Goal: Information Seeking & Learning: Find specific fact

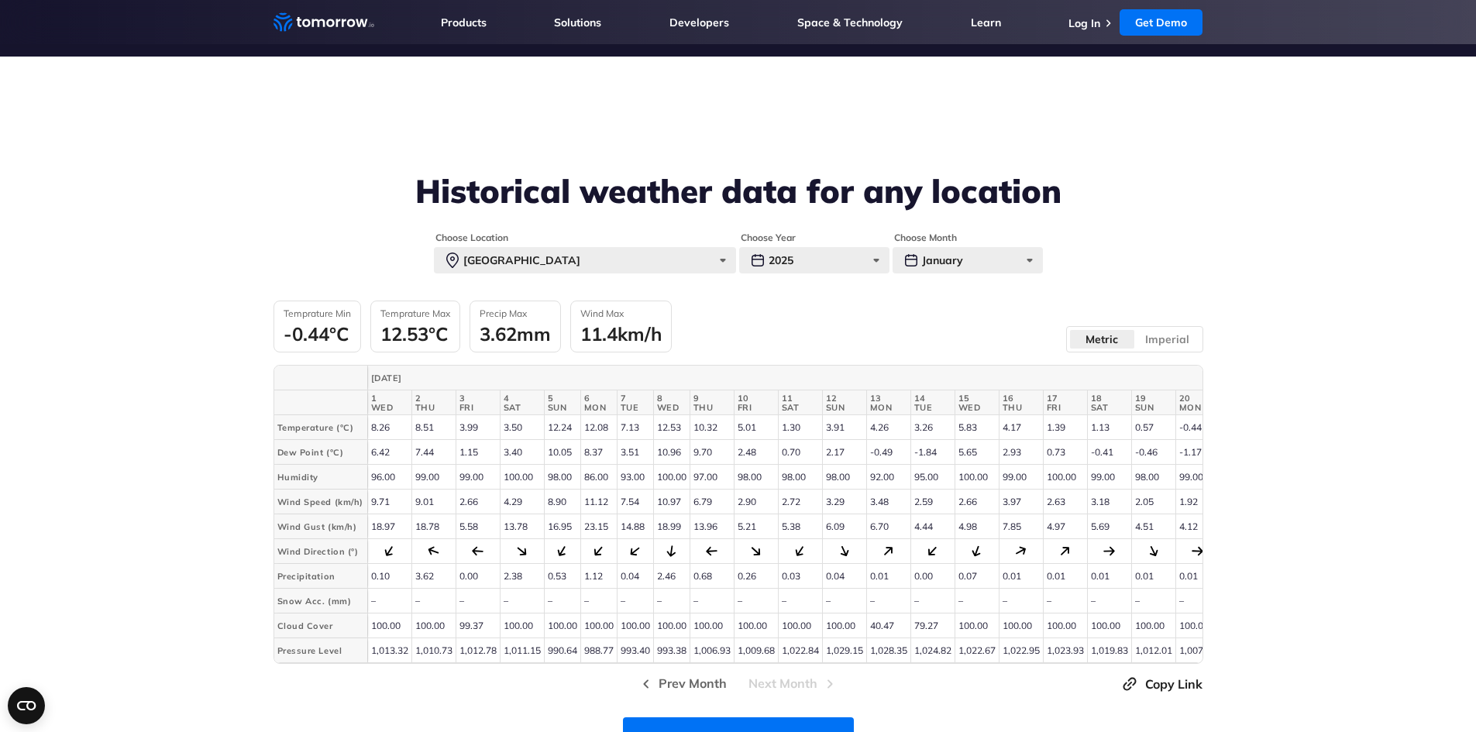
scroll to position [543, 0]
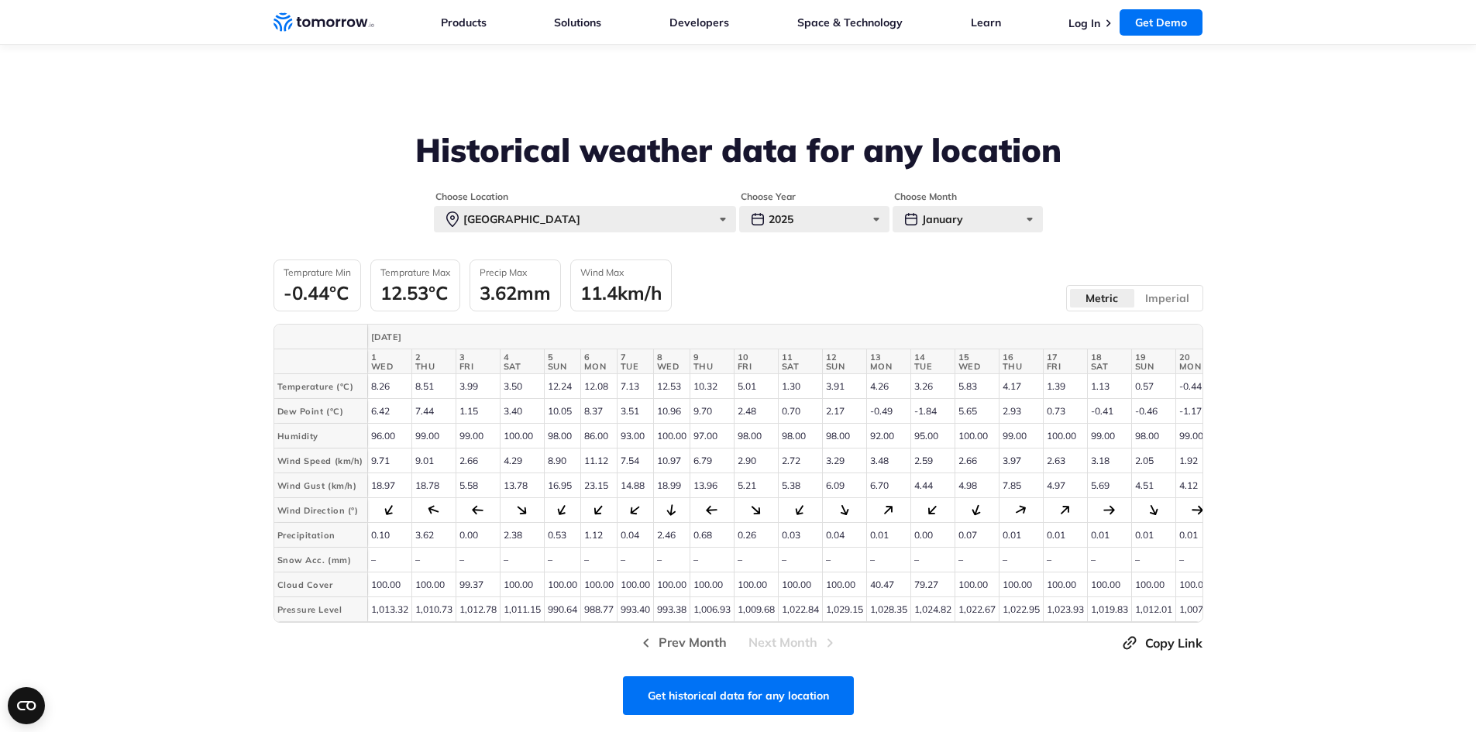
click at [821, 286] on div "Temprature Min -0.44°C Temprature Max 12.53°C Precip Max 3.62mm Wind Max 11.4km…" at bounding box center [739, 286] width 930 height 52
click at [954, 218] on div "January" at bounding box center [968, 219] width 150 height 26
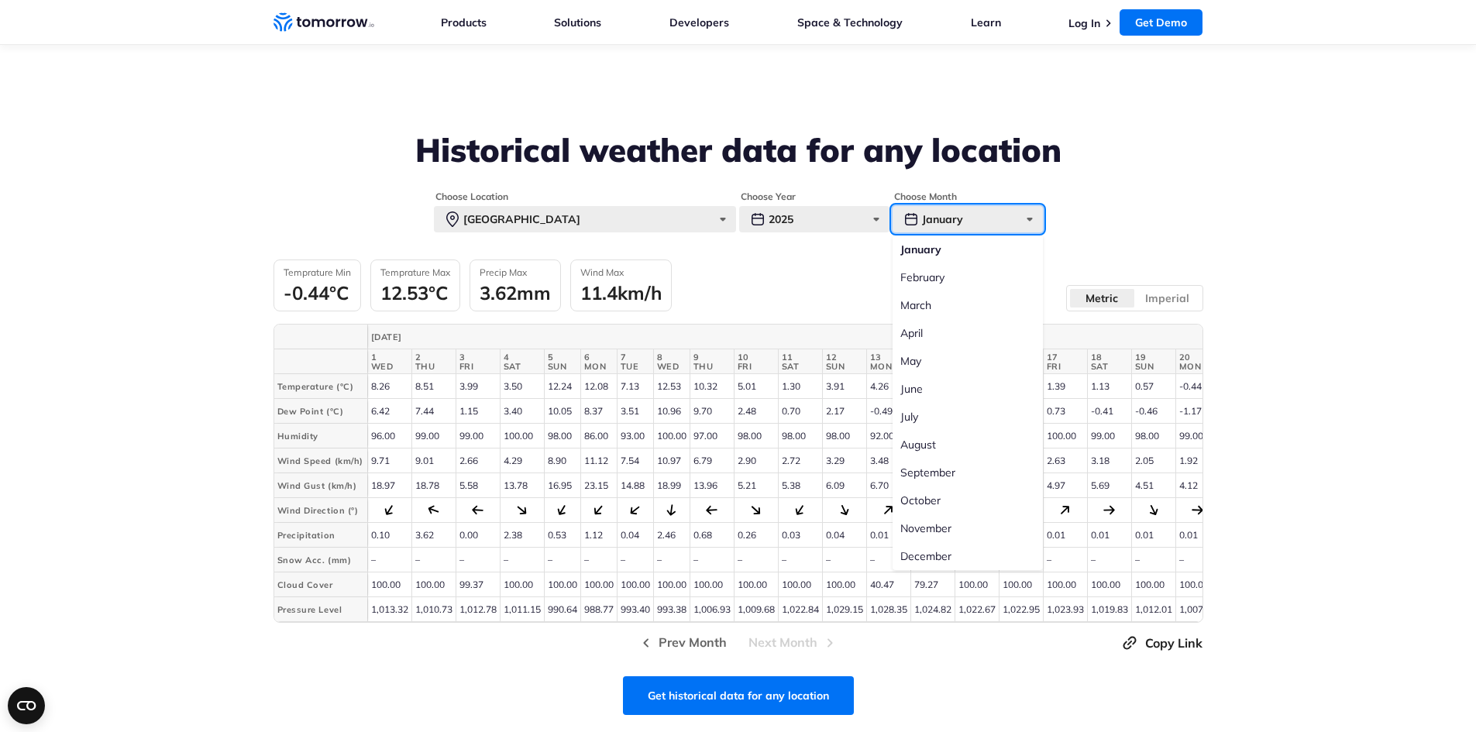
click at [954, 218] on div "January" at bounding box center [968, 219] width 150 height 26
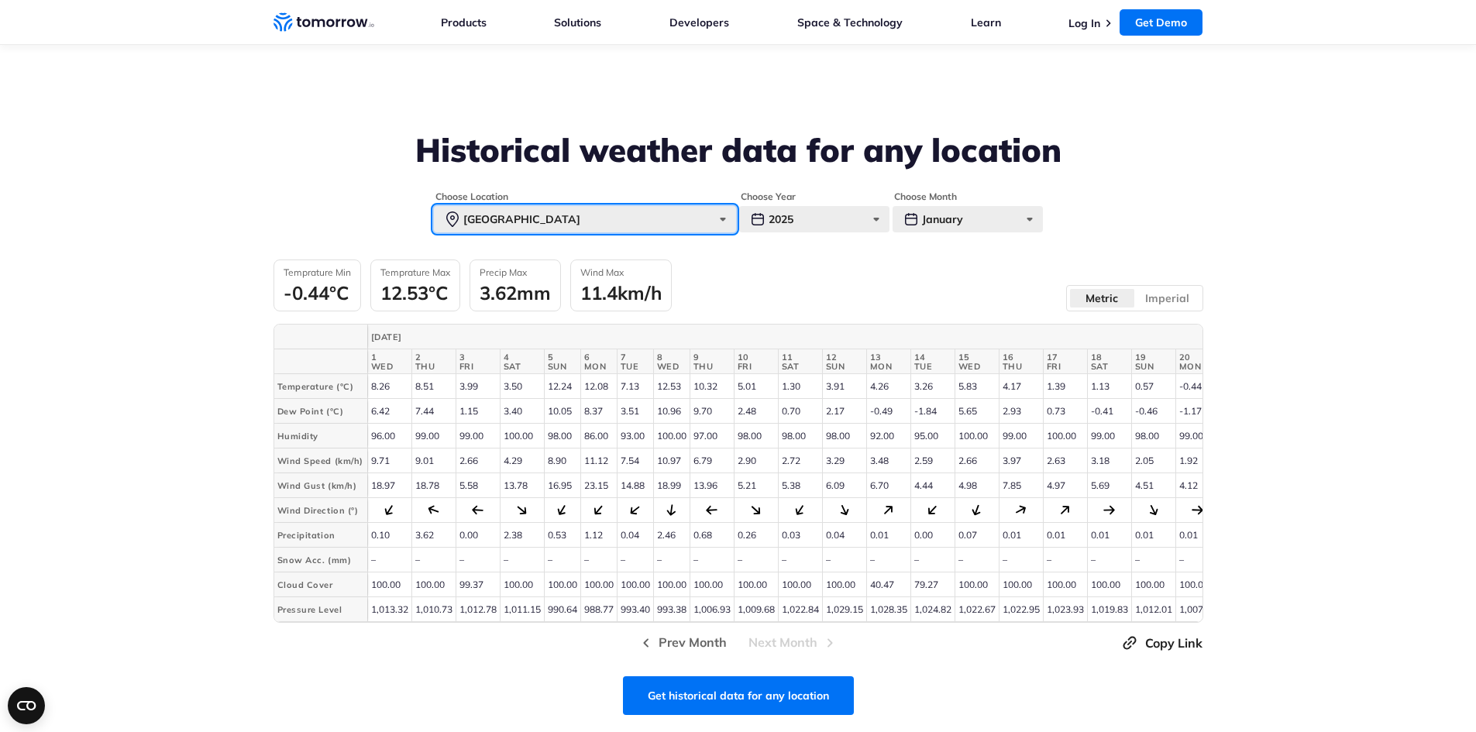
click at [724, 222] on div "[GEOGRAPHIC_DATA]" at bounding box center [585, 219] width 302 height 26
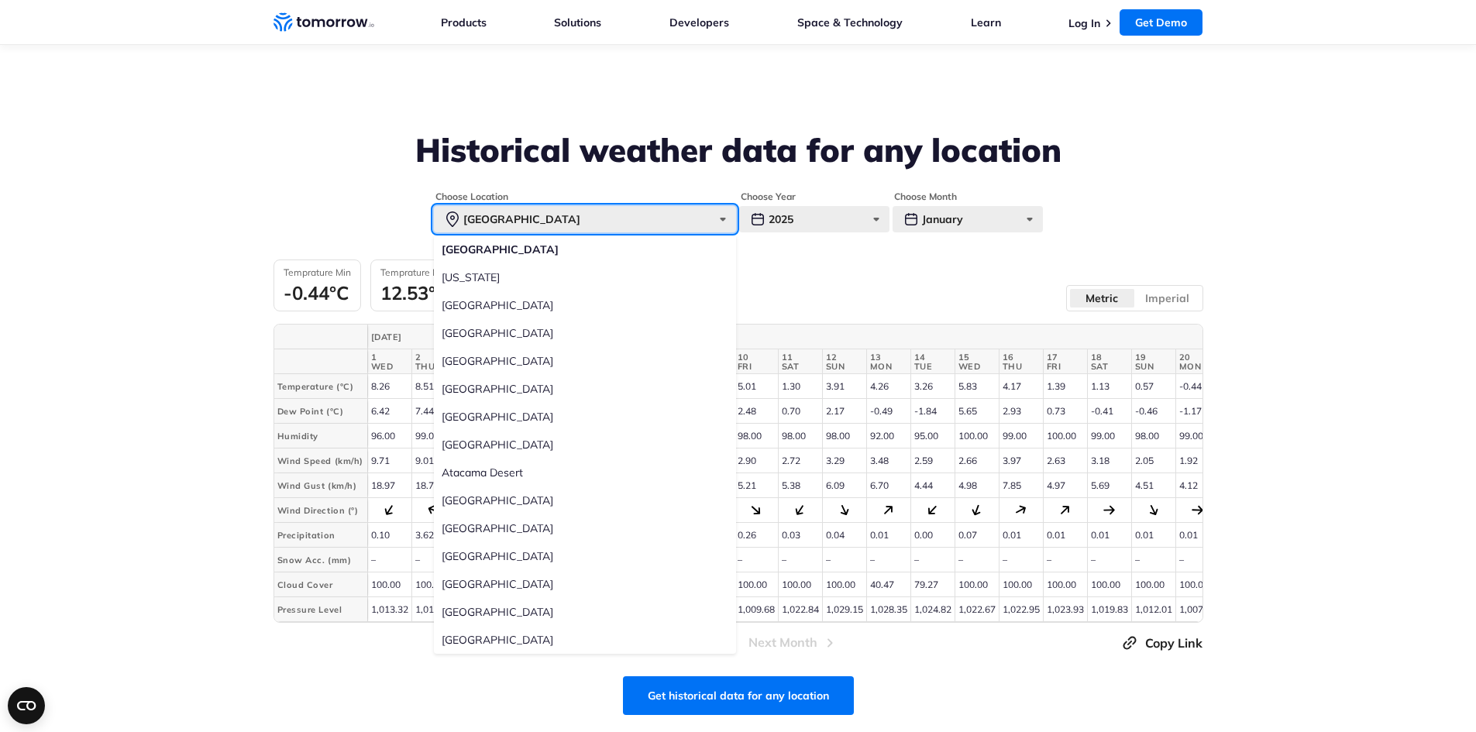
click at [484, 214] on div "[GEOGRAPHIC_DATA]" at bounding box center [585, 219] width 302 height 26
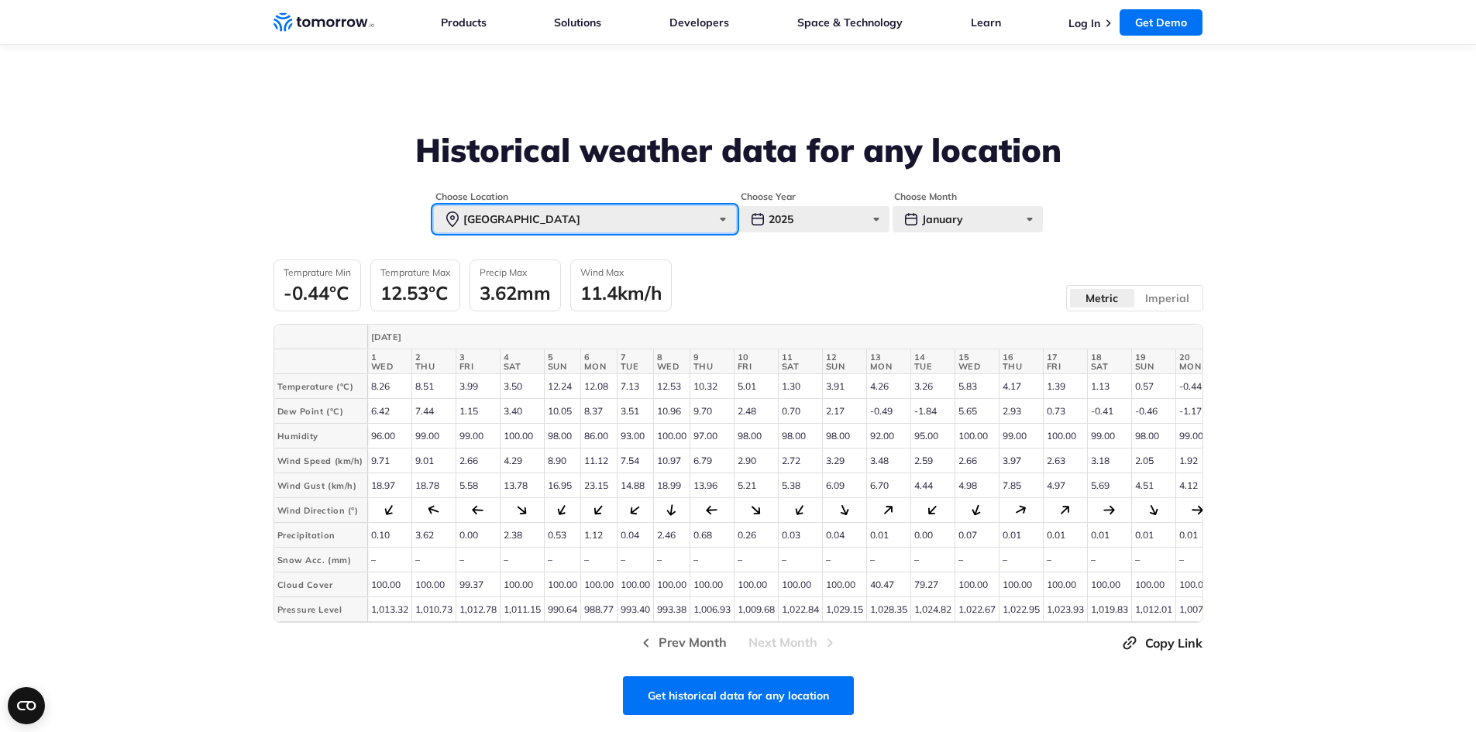
click at [512, 222] on div "[GEOGRAPHIC_DATA]" at bounding box center [585, 219] width 302 height 26
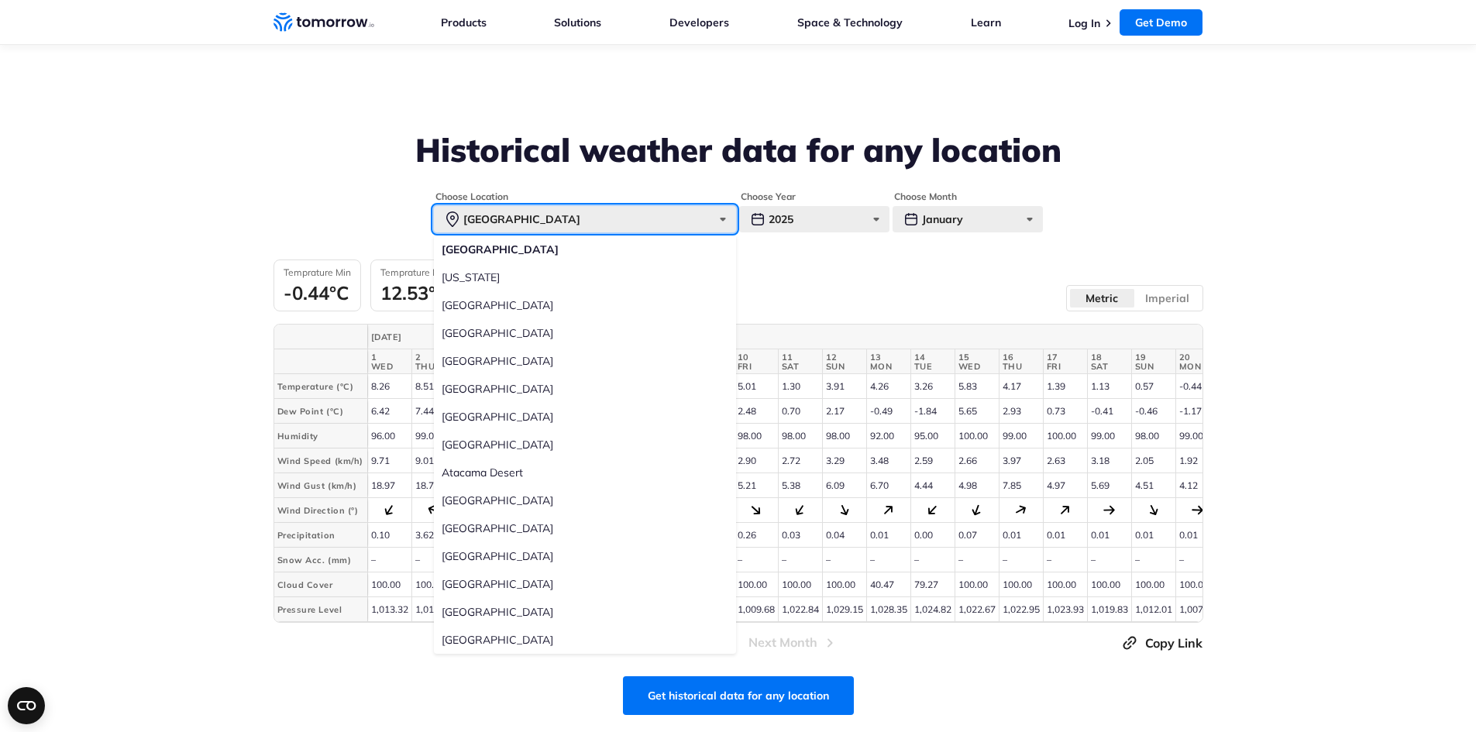
click at [512, 222] on div "[GEOGRAPHIC_DATA]" at bounding box center [585, 219] width 302 height 26
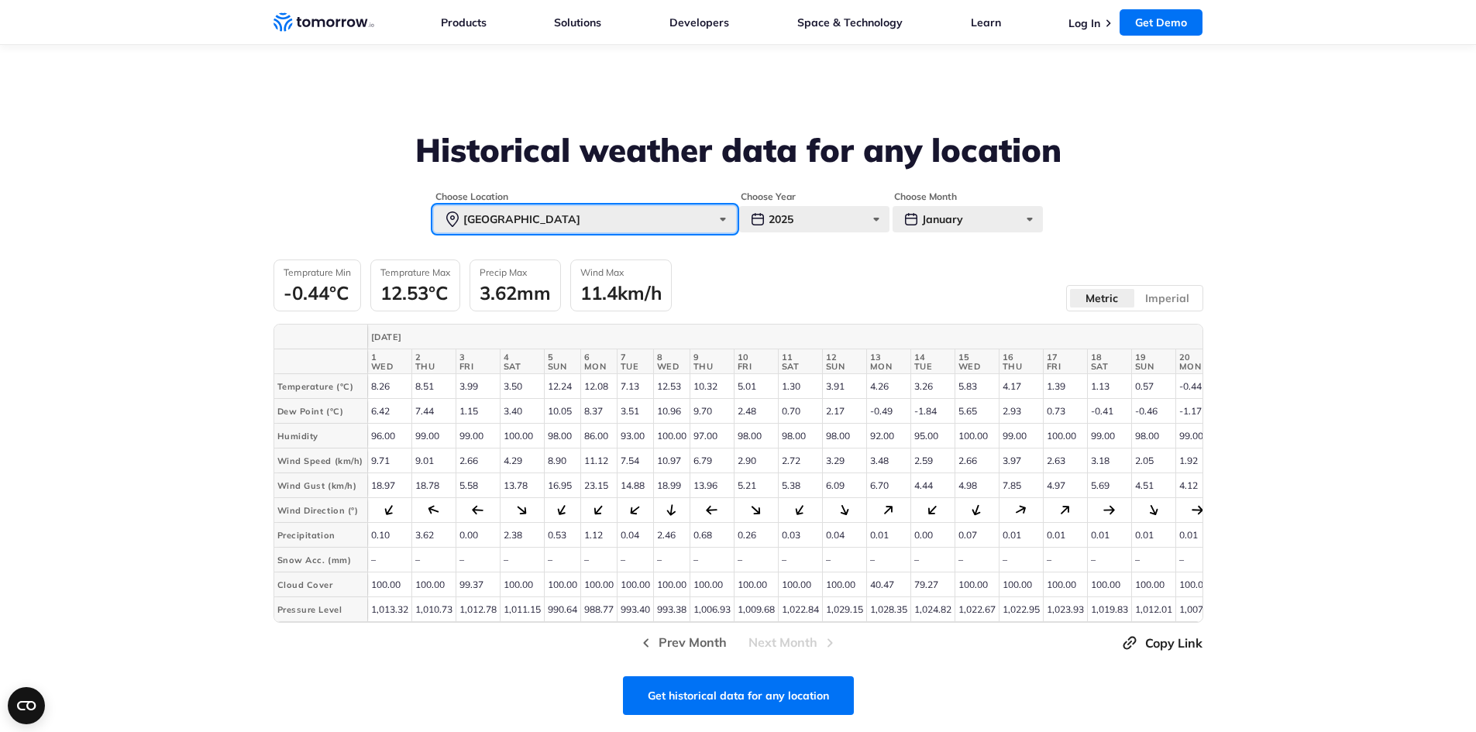
click at [512, 222] on div "[GEOGRAPHIC_DATA]" at bounding box center [585, 219] width 302 height 26
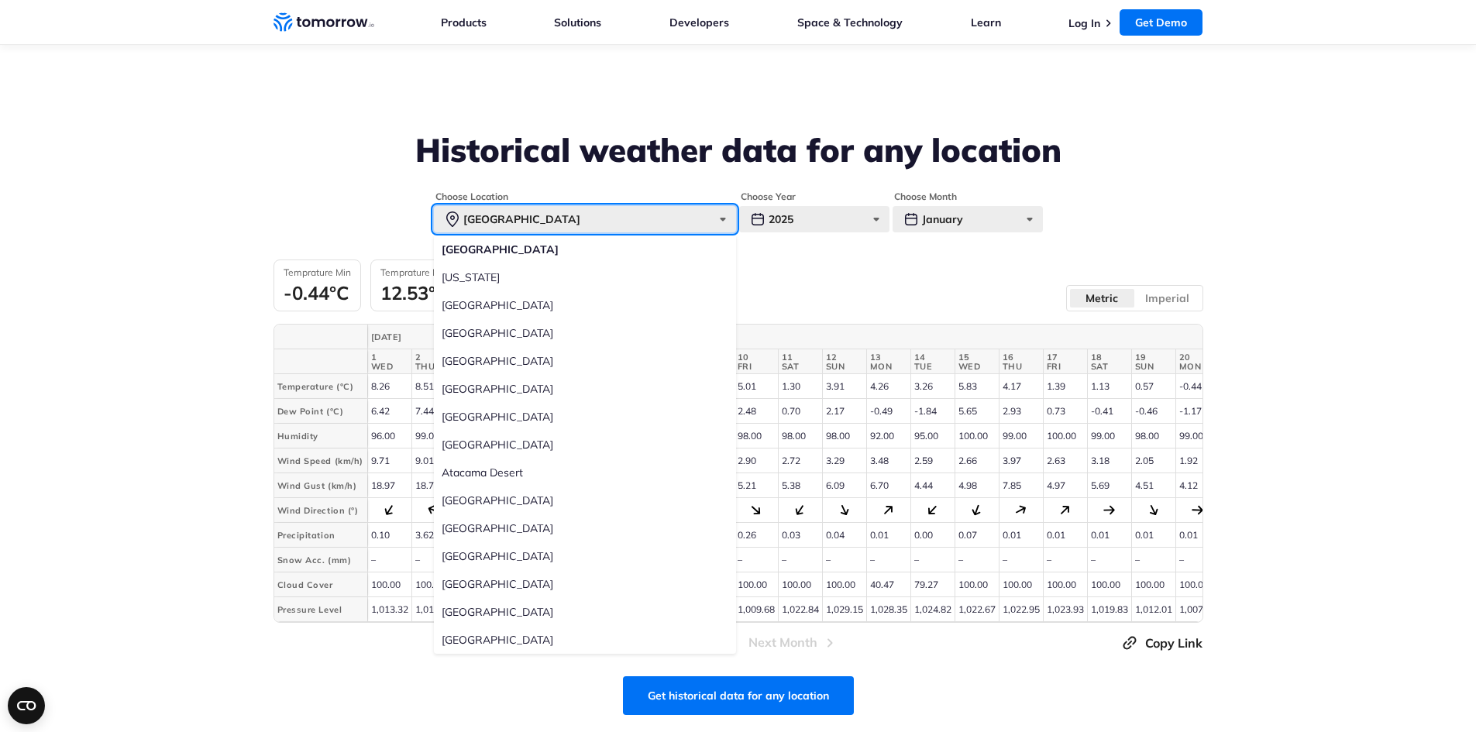
click at [513, 222] on div "[GEOGRAPHIC_DATA]" at bounding box center [585, 219] width 302 height 26
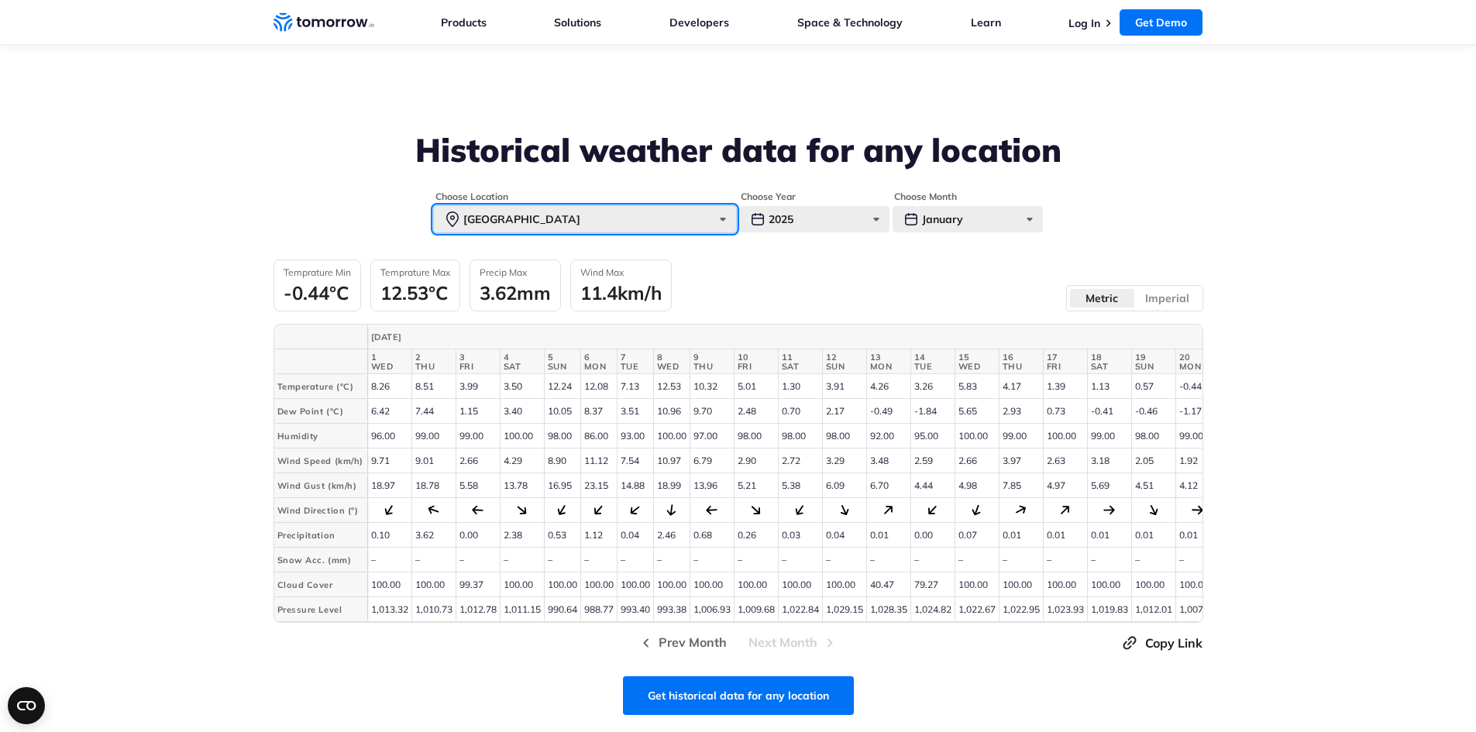
click at [513, 222] on div "[GEOGRAPHIC_DATA]" at bounding box center [585, 219] width 302 height 26
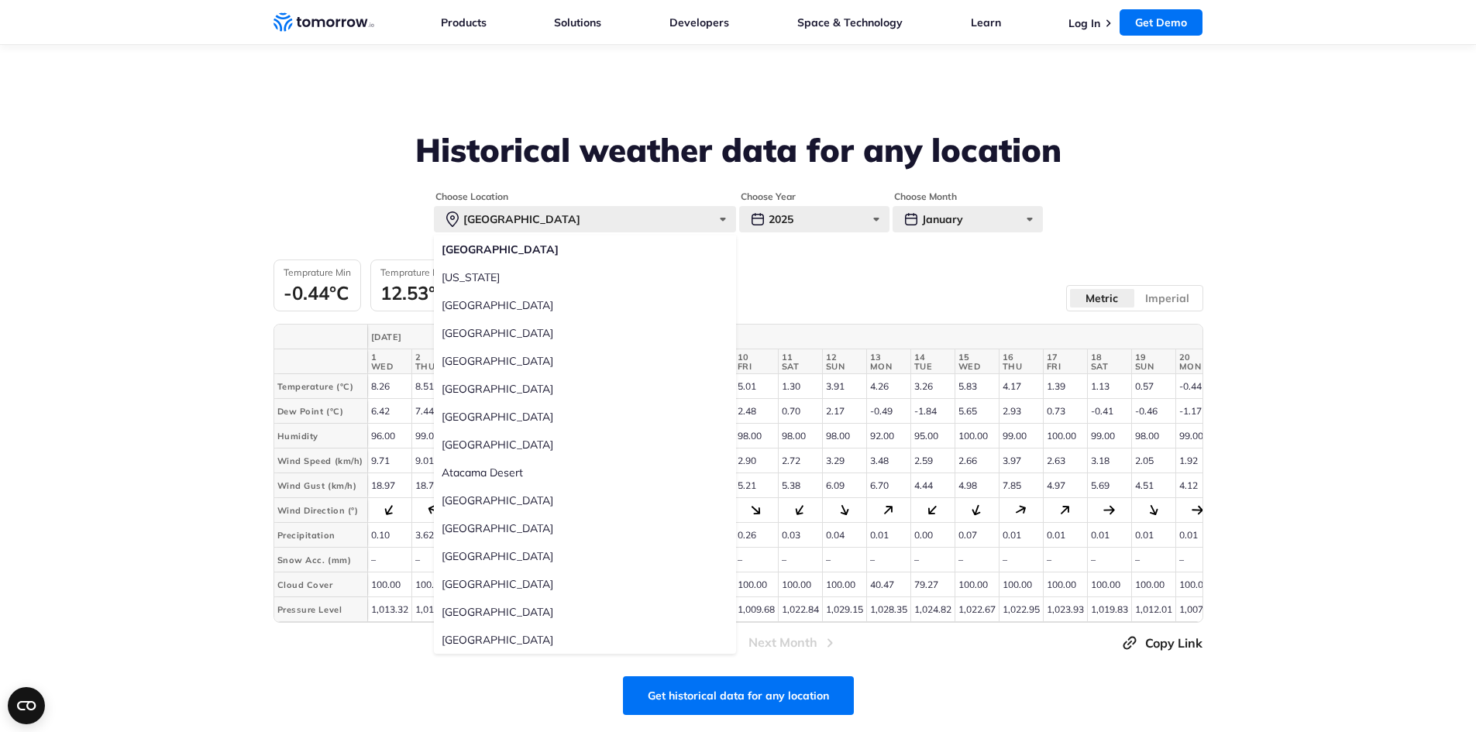
click at [474, 306] on label "[GEOGRAPHIC_DATA]" at bounding box center [585, 305] width 302 height 28
click at [0, 0] on input "[GEOGRAPHIC_DATA]" at bounding box center [0, 0] width 0 height 0
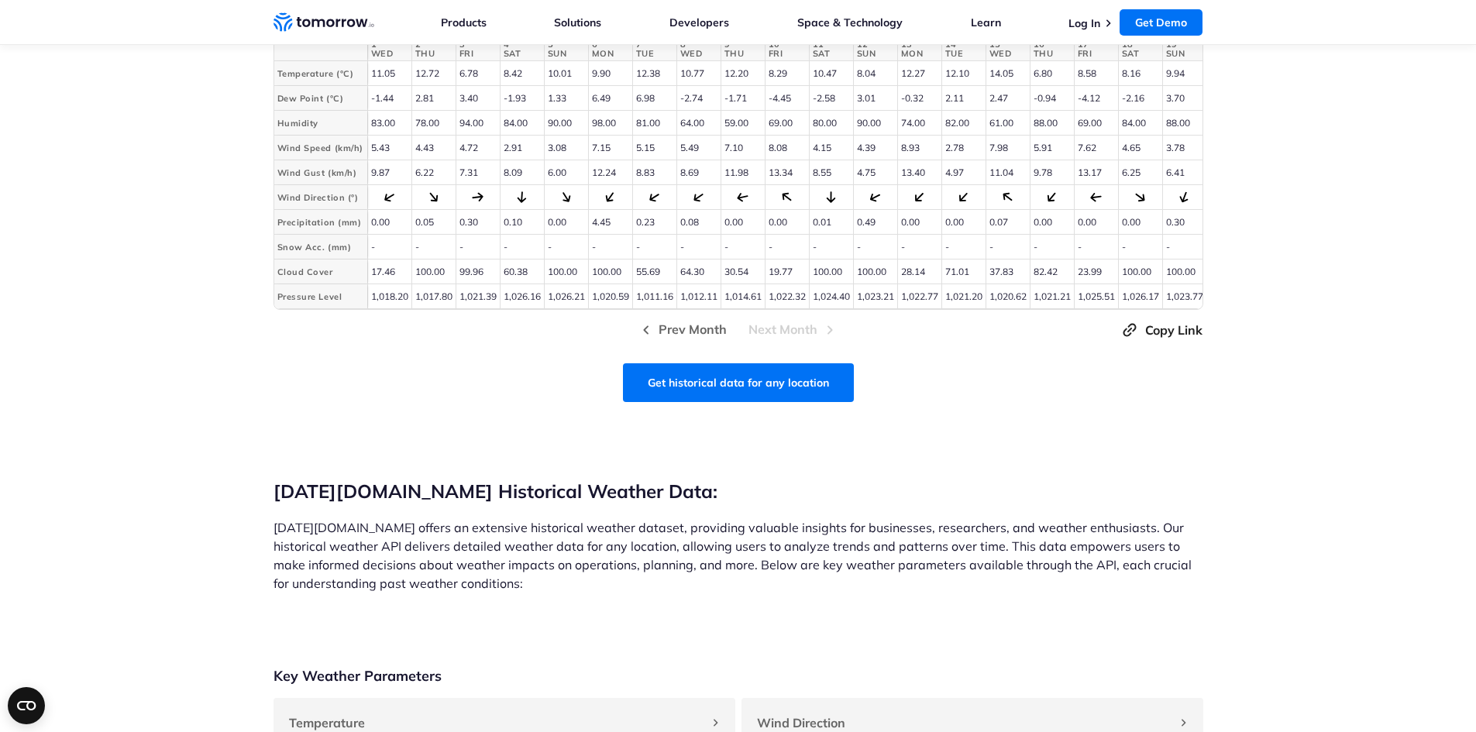
scroll to position [776, 0]
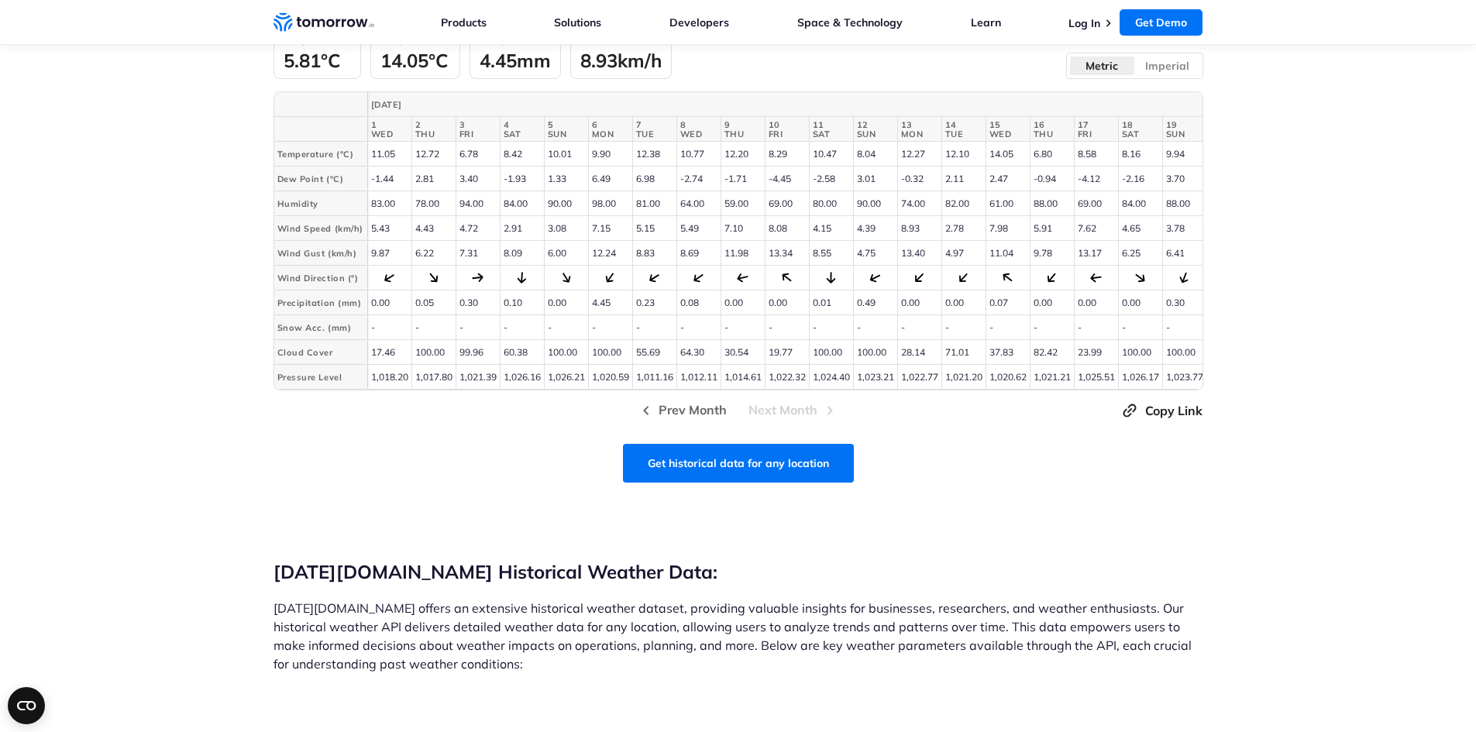
drag, startPoint x: 201, startPoint y: 147, endPoint x: 75, endPoint y: 5, distance: 189.4
click at [197, 145] on section "Historical weather data for any location Choose Location [GEOGRAPHIC_DATA] [GEO…" at bounding box center [738, 108] width 1476 height 650
